Goal: Find specific page/section: Find specific page/section

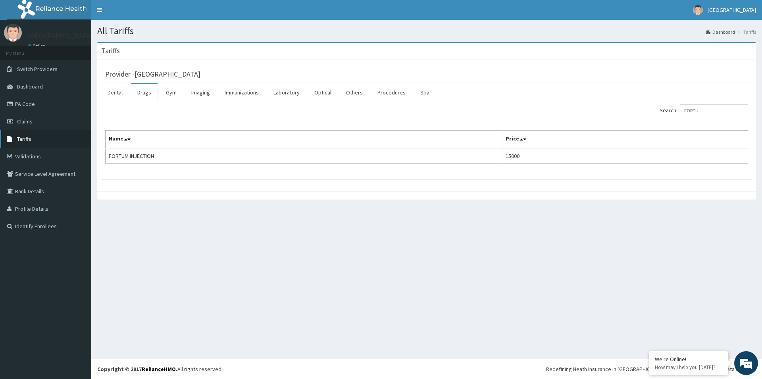
click at [27, 139] on span "Tariffs" at bounding box center [24, 138] width 14 height 7
click at [705, 107] on input "Search:" at bounding box center [714, 110] width 68 height 12
click at [699, 110] on input "oxy" at bounding box center [714, 110] width 68 height 12
click at [288, 355] on div "All Tariffs Dashboard Tariffs [GEOGRAPHIC_DATA] Provider - Kendox Medical Centr…" at bounding box center [426, 189] width 670 height 339
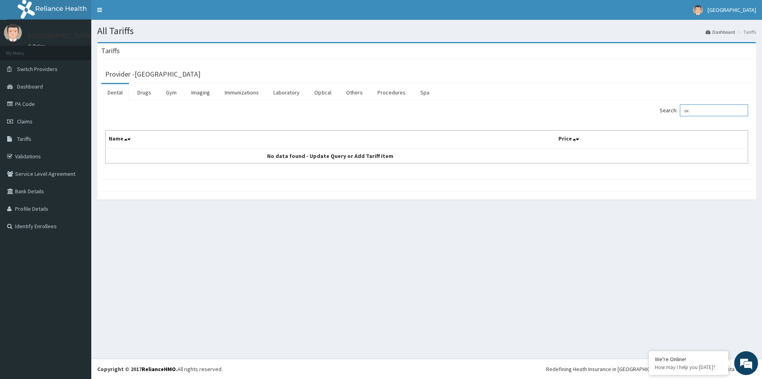
click at [700, 112] on input "ox" at bounding box center [714, 110] width 68 height 12
type input "oxygen"
